Goal: Task Accomplishment & Management: Use online tool/utility

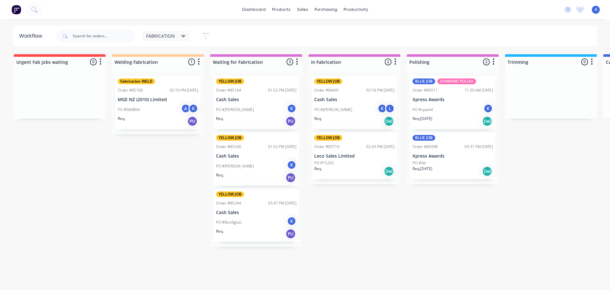
scroll to position [0, 90]
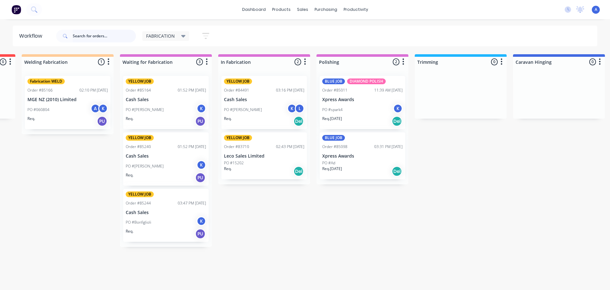
click at [73, 36] on input "text" at bounding box center [104, 36] width 63 height 13
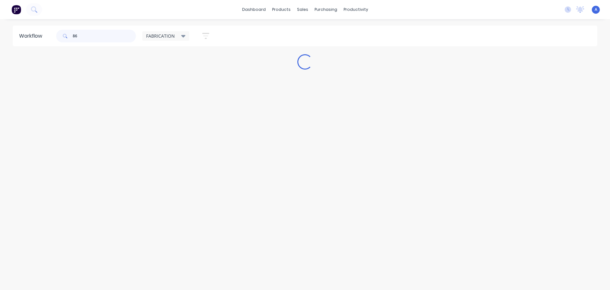
scroll to position [0, 0]
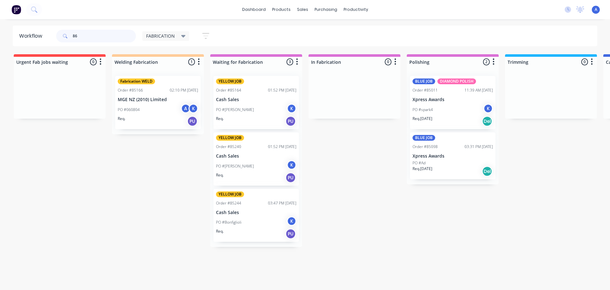
type input "8"
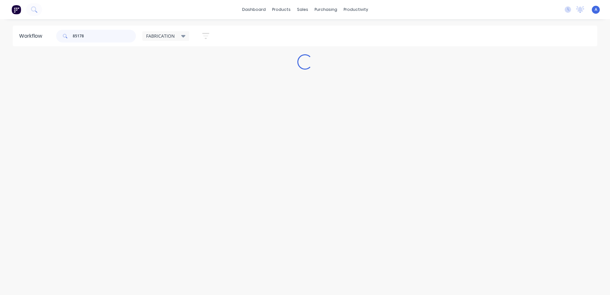
type input "85178"
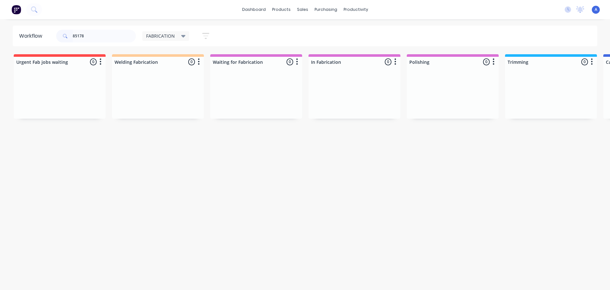
click at [184, 37] on icon at bounding box center [183, 36] width 4 height 7
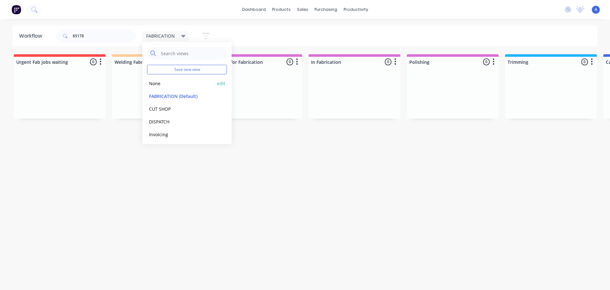
click at [170, 87] on button "None" at bounding box center [181, 83] width 68 height 7
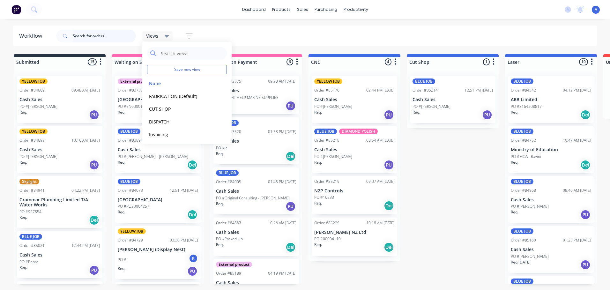
click at [93, 37] on input "text" at bounding box center [104, 36] width 63 height 13
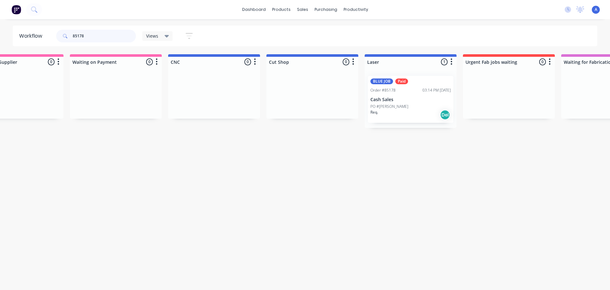
scroll to position [0, 143]
click at [412, 96] on div "BLUE JOB Paid Order #85178 03:14 PM [DATE] Cash Sales PO #[PERSON_NAME] Req. Del" at bounding box center [408, 99] width 85 height 47
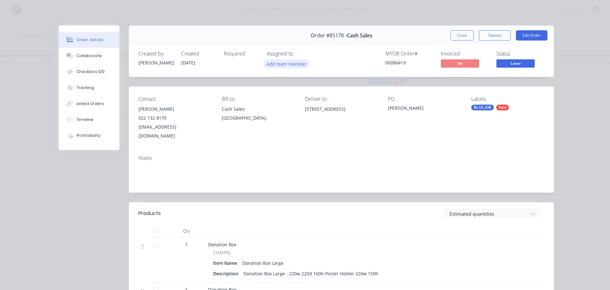
click at [281, 65] on button "Add team member" at bounding box center [286, 63] width 47 height 9
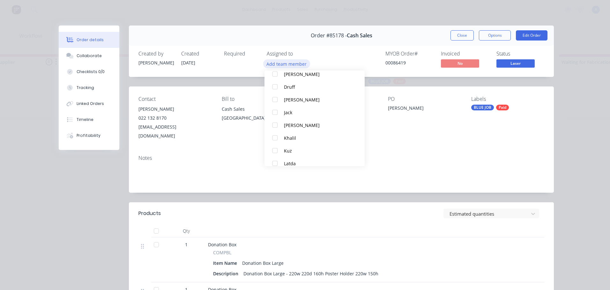
scroll to position [108, 0]
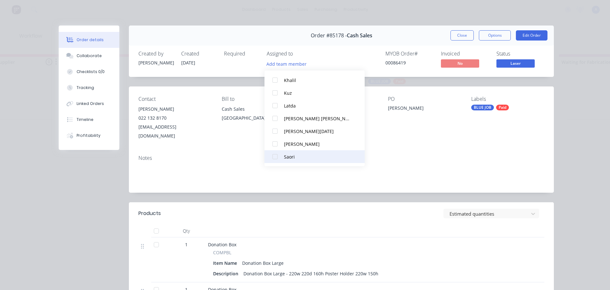
click at [274, 159] on div at bounding box center [275, 156] width 13 height 13
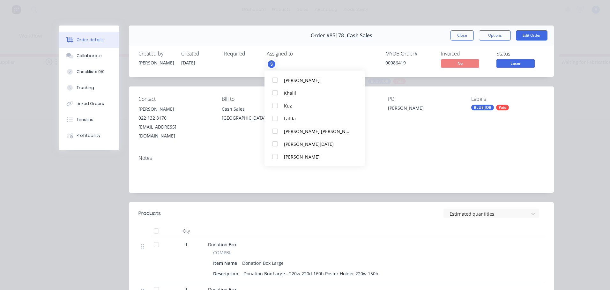
scroll to position [0, 0]
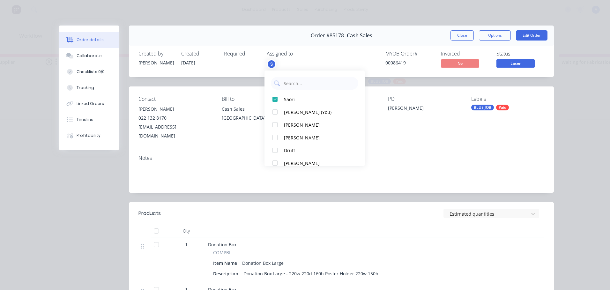
click at [519, 63] on span "Laser" at bounding box center [515, 63] width 38 height 8
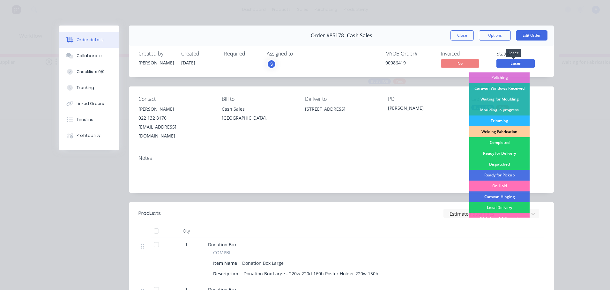
scroll to position [89, 0]
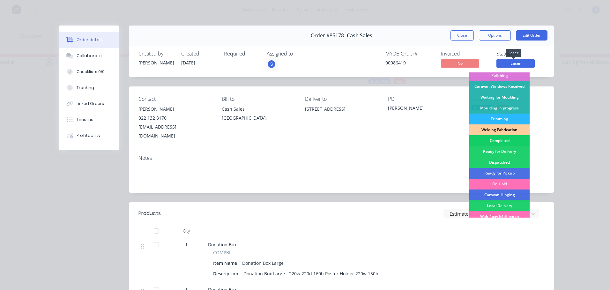
click at [498, 141] on div "Completed" at bounding box center [499, 140] width 60 height 11
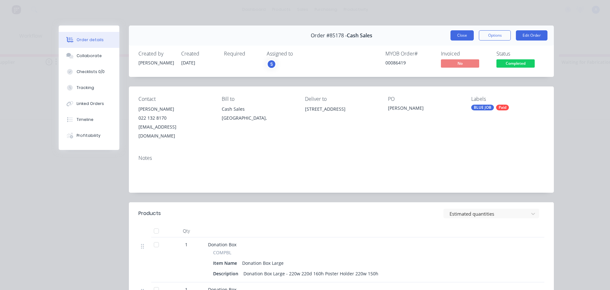
click at [460, 36] on button "Close" at bounding box center [461, 35] width 23 height 10
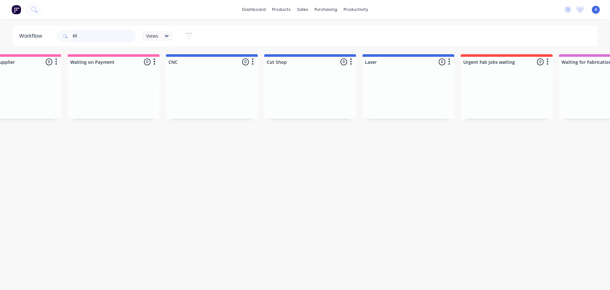
type input "8"
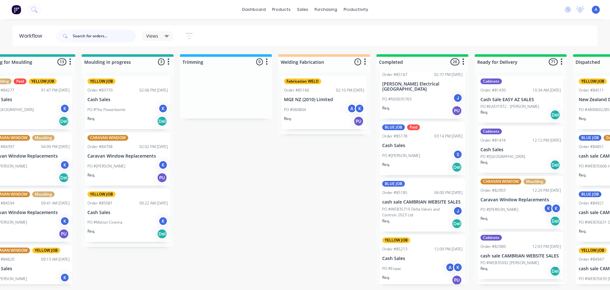
scroll to position [969, 0]
